Goal: Task Accomplishment & Management: Manage account settings

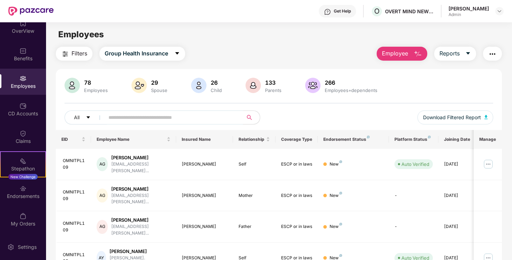
click at [122, 113] on input "text" at bounding box center [170, 117] width 125 height 10
type input "****"
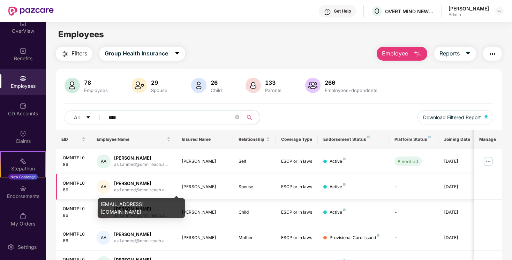
scroll to position [20, 0]
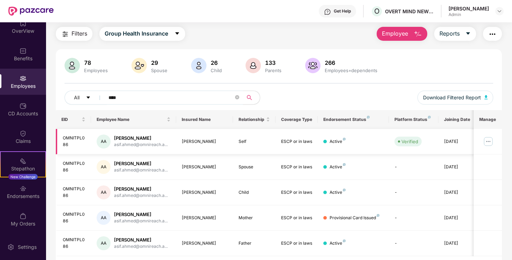
click at [485, 143] on img at bounding box center [487, 141] width 11 height 11
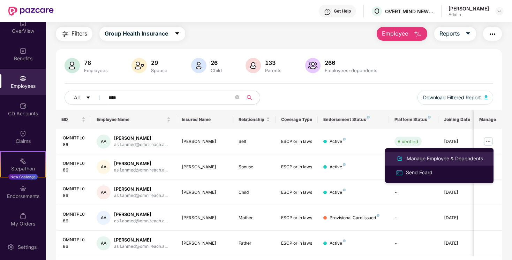
click at [424, 162] on div "Manage Employee & Dependents" at bounding box center [444, 159] width 79 height 8
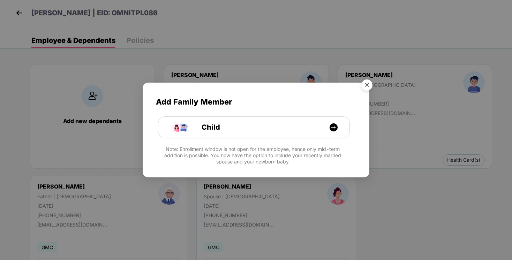
click at [364, 87] on img "Close" at bounding box center [367, 86] width 20 height 20
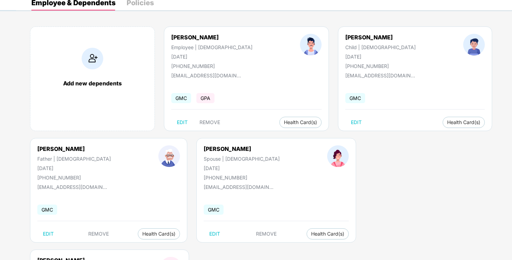
scroll to position [25, 0]
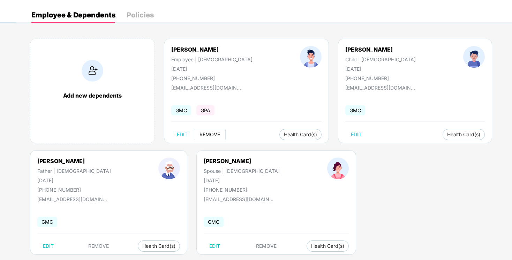
click at [207, 135] on span "REMOVE" at bounding box center [209, 135] width 21 height 6
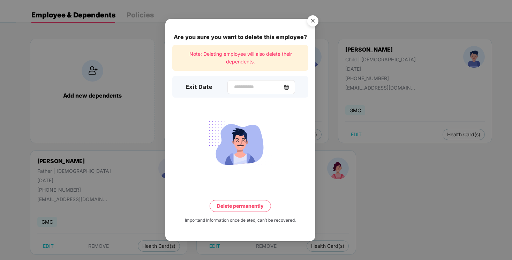
click at [288, 86] on img at bounding box center [286, 87] width 6 height 6
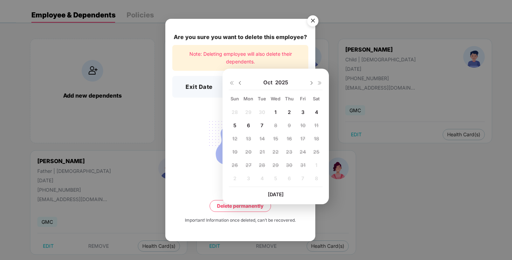
click at [239, 83] on img at bounding box center [240, 83] width 6 height 6
click at [289, 152] on span "25" at bounding box center [289, 152] width 6 height 6
type input "**********"
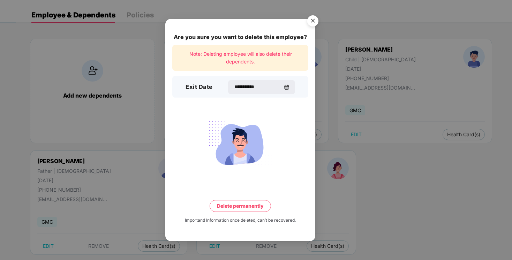
click at [226, 205] on button "Delete permanently" at bounding box center [239, 206] width 61 height 12
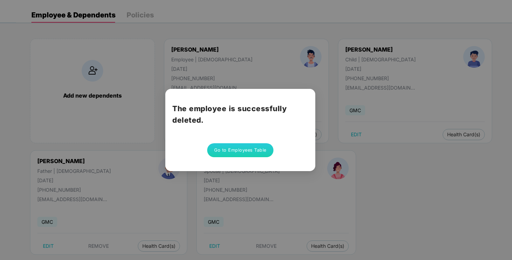
click at [260, 153] on button "Go to Employees Table" at bounding box center [240, 150] width 66 height 14
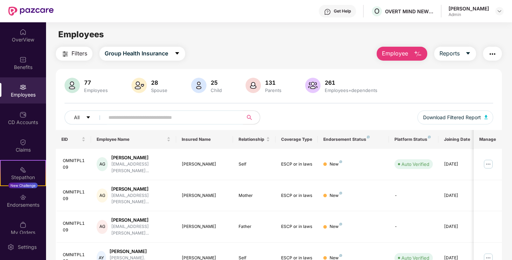
click at [162, 117] on input "text" at bounding box center [170, 117] width 125 height 10
